Goal: Task Accomplishment & Management: Manage account settings

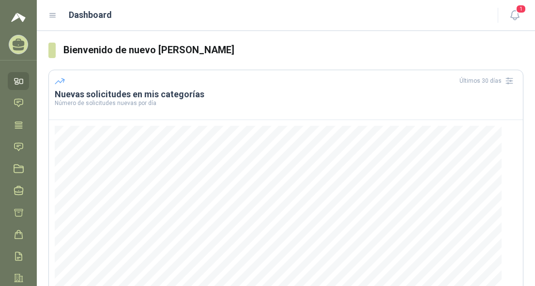
scroll to position [97, 0]
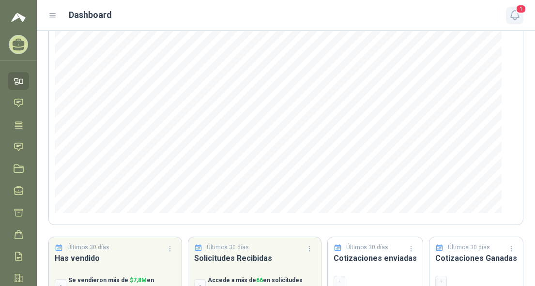
click at [509, 15] on icon "button" at bounding box center [515, 15] width 12 height 12
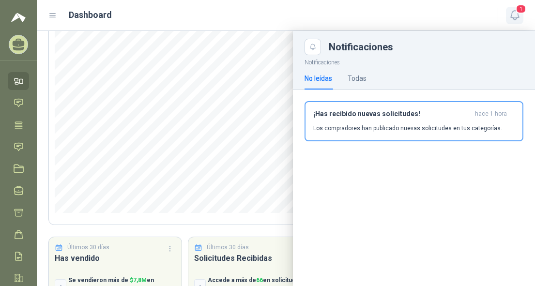
click at [509, 15] on icon "button" at bounding box center [515, 15] width 12 height 12
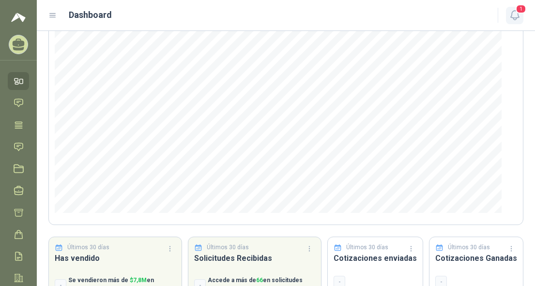
click at [509, 13] on icon "button" at bounding box center [515, 15] width 12 height 12
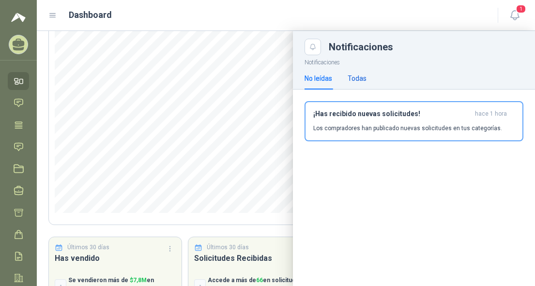
click at [350, 77] on div "Todas" at bounding box center [357, 78] width 19 height 11
click at [307, 76] on div "No leídas" at bounding box center [319, 78] width 28 height 11
click at [516, 12] on span "1" at bounding box center [521, 8] width 11 height 9
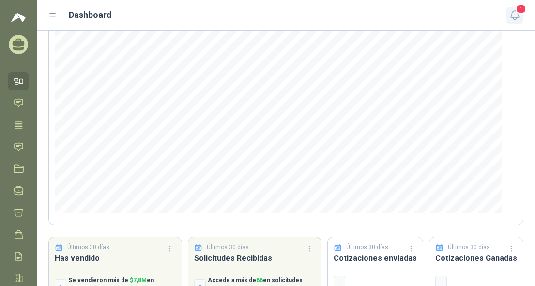
click at [516, 12] on span "1" at bounding box center [521, 8] width 11 height 9
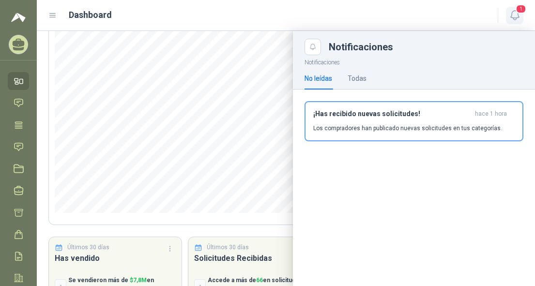
click at [516, 12] on span "1" at bounding box center [521, 8] width 11 height 9
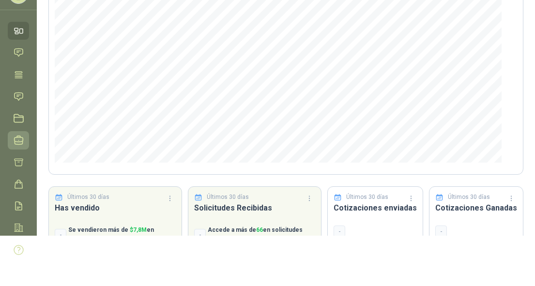
scroll to position [0, 0]
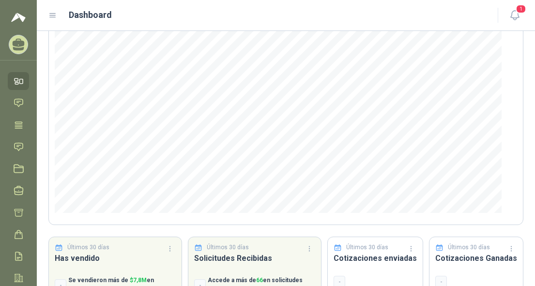
click at [18, 46] on icon at bounding box center [19, 43] width 12 height 8
